Goal: Information Seeking & Learning: Learn about a topic

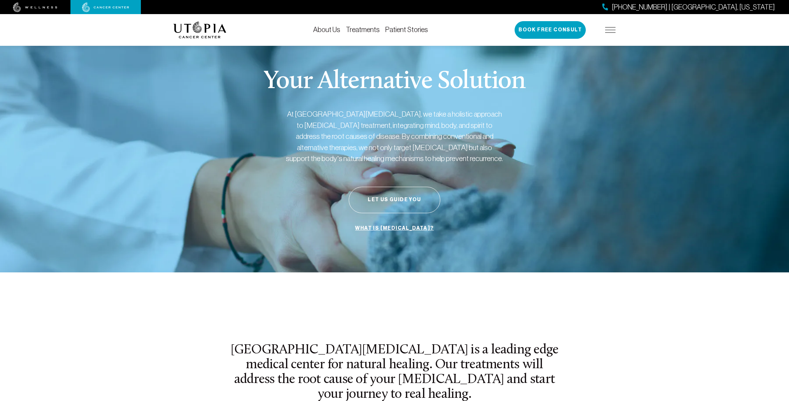
click at [330, 26] on link "About Us" at bounding box center [326, 30] width 27 height 8
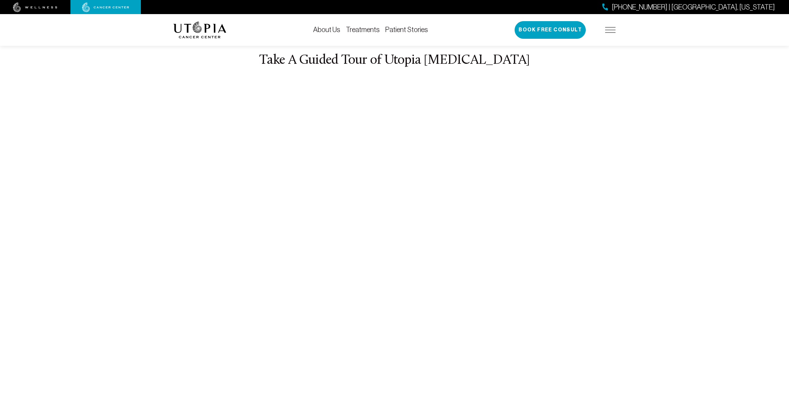
scroll to position [2566, 0]
